Goal: Use online tool/utility: Utilize a website feature to perform a specific function

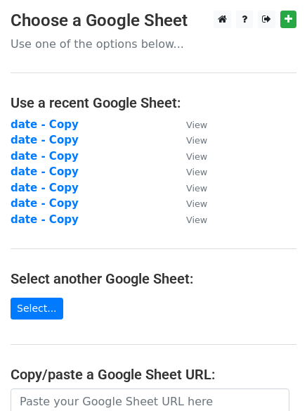
click at [48, 309] on link "Select..." at bounding box center [37, 308] width 53 height 22
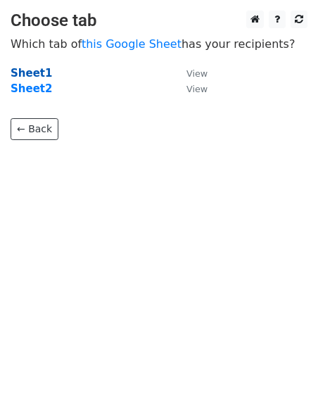
click at [32, 70] on strong "Sheet1" at bounding box center [31, 73] width 41 height 13
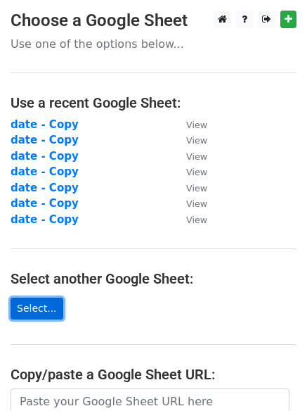
click at [39, 302] on link "Select..." at bounding box center [37, 308] width 53 height 22
click at [26, 299] on link "Select..." at bounding box center [37, 308] width 53 height 22
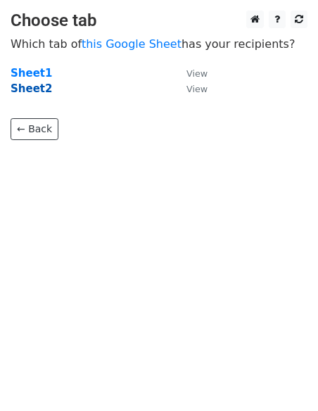
click at [40, 93] on strong "Sheet2" at bounding box center [31, 88] width 41 height 13
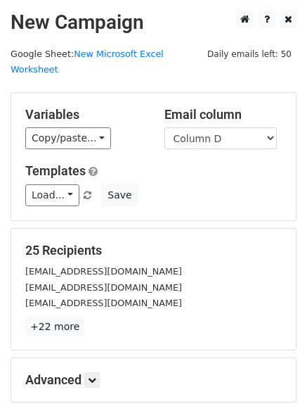
click at [33, 107] on h5 "Variables" at bounding box center [84, 114] width 118 height 15
